Goal: Find specific page/section: Find specific page/section

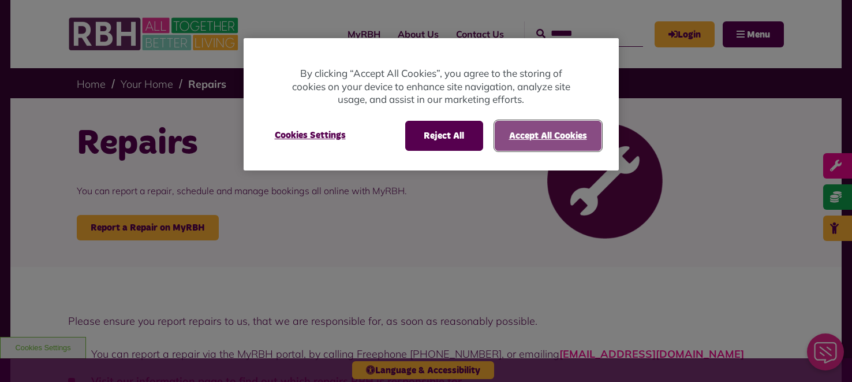
click at [497, 139] on button "Accept All Cookies" at bounding box center [548, 136] width 107 height 30
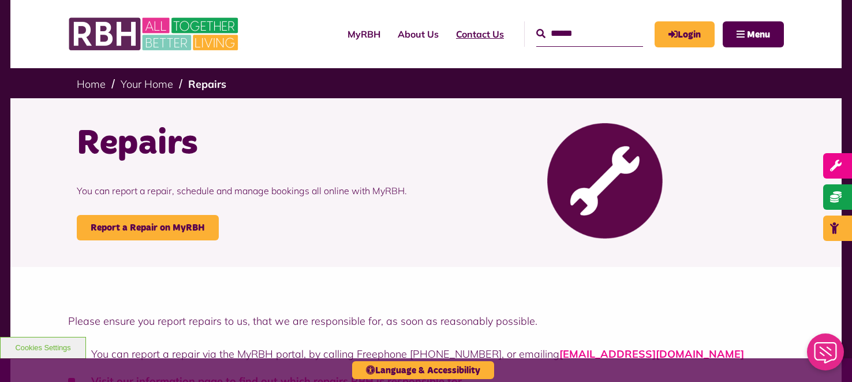
click at [454, 37] on link "Contact Us" at bounding box center [479, 33] width 65 height 31
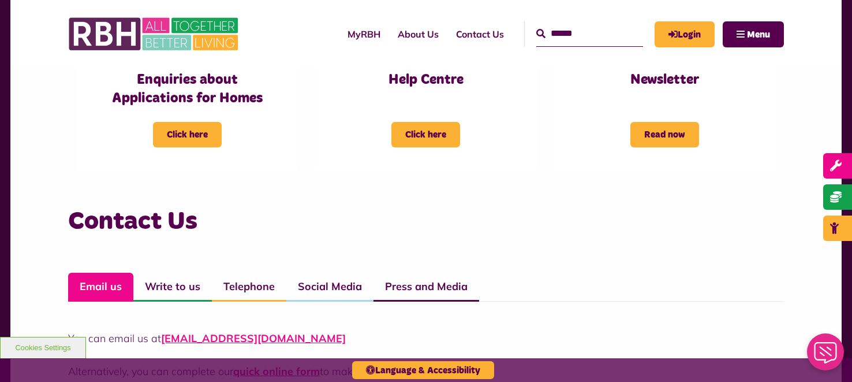
scroll to position [677, 0]
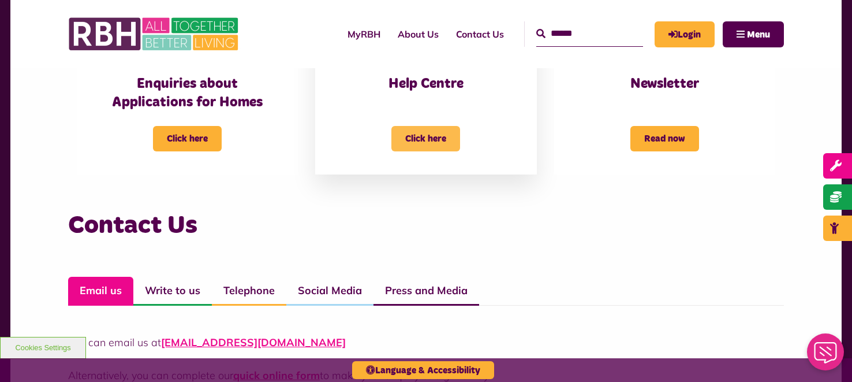
click at [434, 145] on span "Click here" at bounding box center [425, 138] width 69 height 25
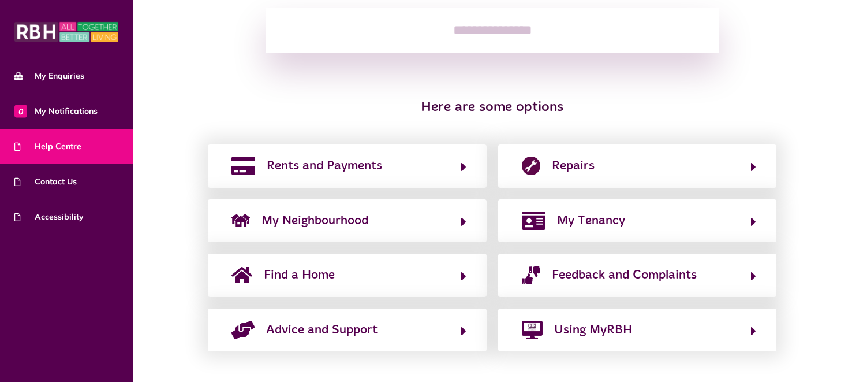
scroll to position [184, 0]
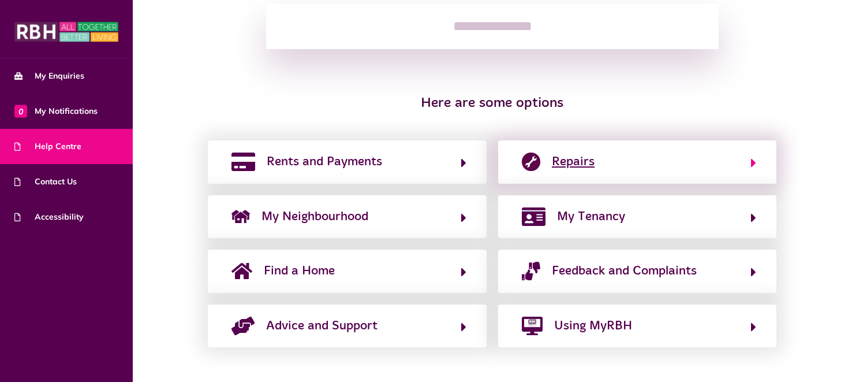
click at [752, 162] on icon "button" at bounding box center [753, 163] width 5 height 14
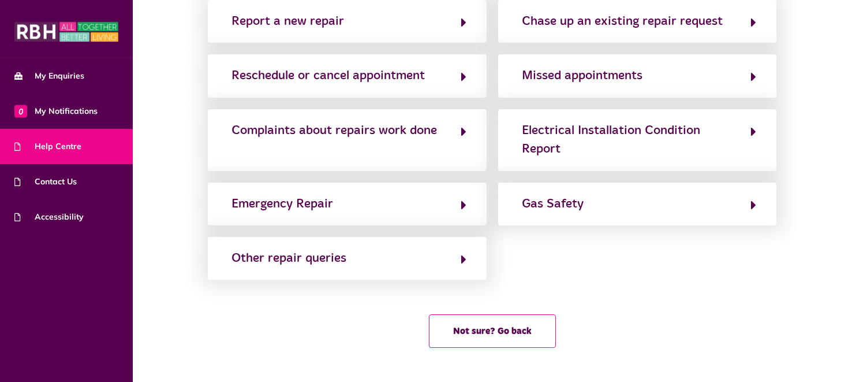
scroll to position [0, 0]
